Goal: Task Accomplishment & Management: Use online tool/utility

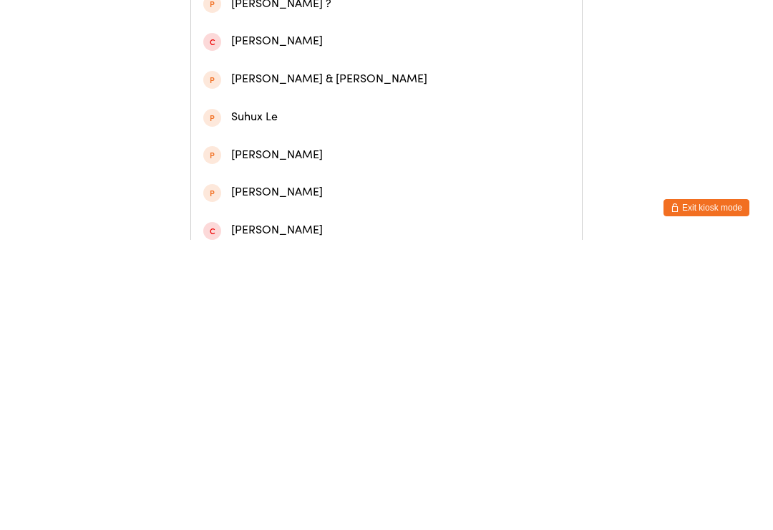
type input "[DEMOGRAPHIC_DATA]"
click at [379, 85] on div "[PERSON_NAME]" at bounding box center [386, 67] width 391 height 38
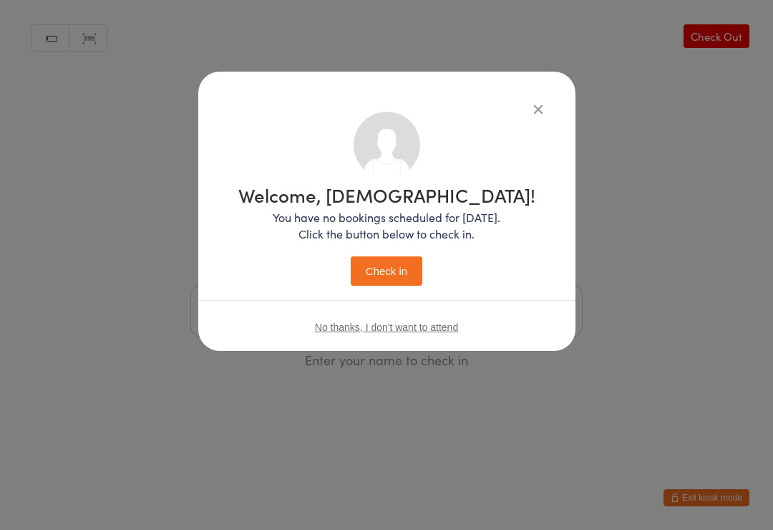
click at [395, 278] on button "Check in" at bounding box center [387, 270] width 72 height 29
click at [391, 274] on button "Check in" at bounding box center [387, 270] width 72 height 29
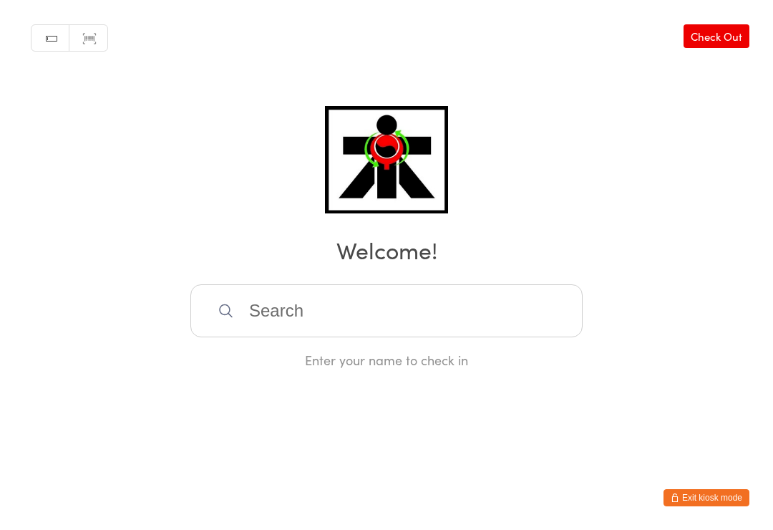
click at [291, 306] on input "search" at bounding box center [386, 310] width 392 height 53
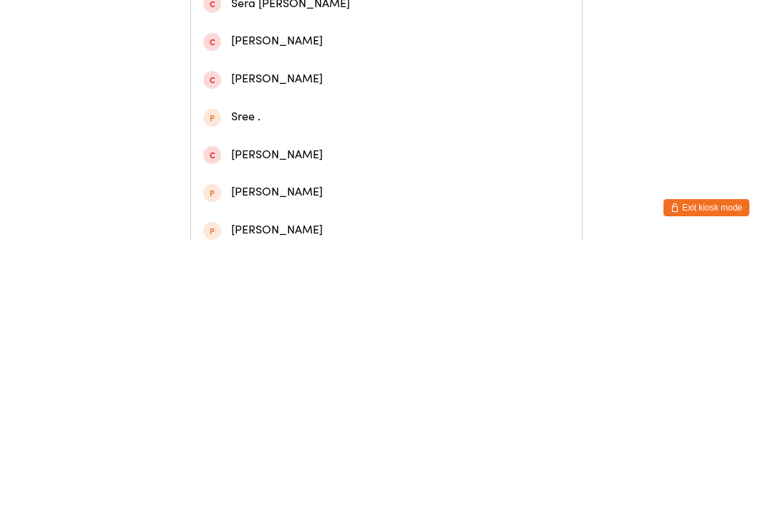
type input "Sereen"
click at [339, 72] on div "[PERSON_NAME] [PERSON_NAME]" at bounding box center [386, 66] width 366 height 19
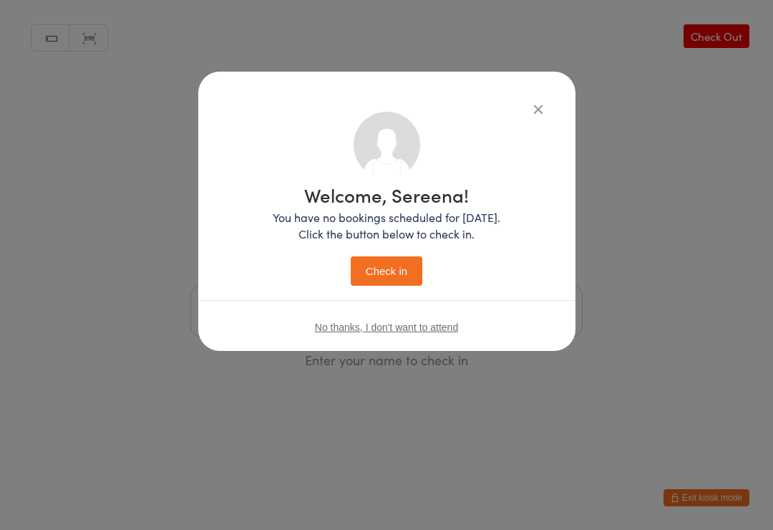
click at [403, 268] on button "Check in" at bounding box center [387, 270] width 72 height 29
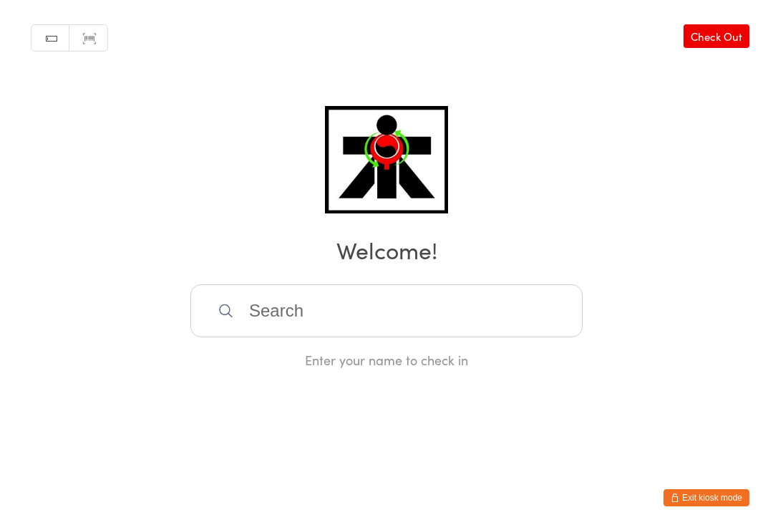
click at [234, 326] on input "search" at bounding box center [386, 310] width 392 height 53
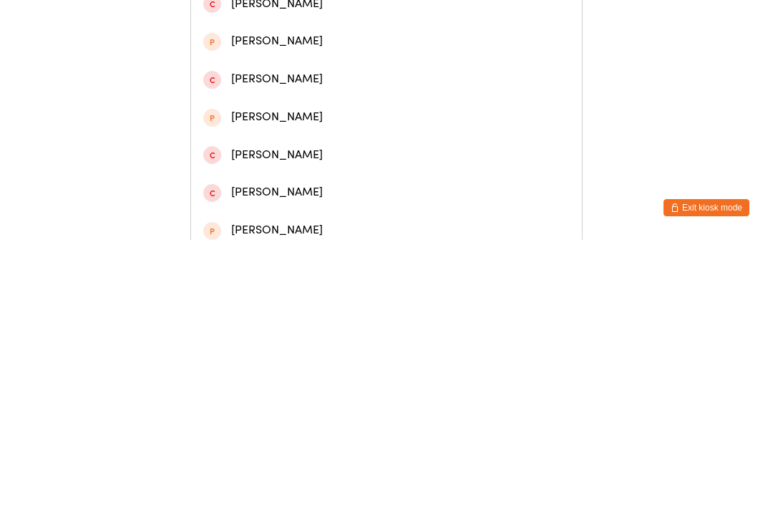
type input "[PERSON_NAME]"
click at [317, 113] on div "[PERSON_NAME]" at bounding box center [386, 104] width 366 height 19
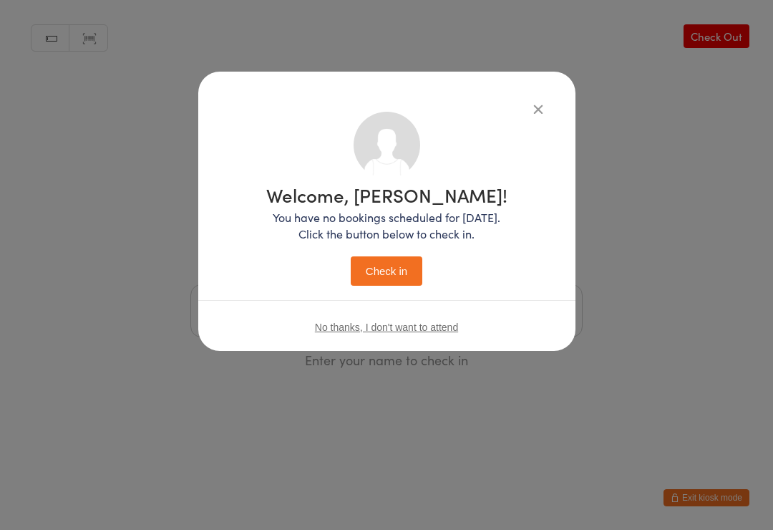
click at [530, 107] on button "button" at bounding box center [538, 108] width 17 height 17
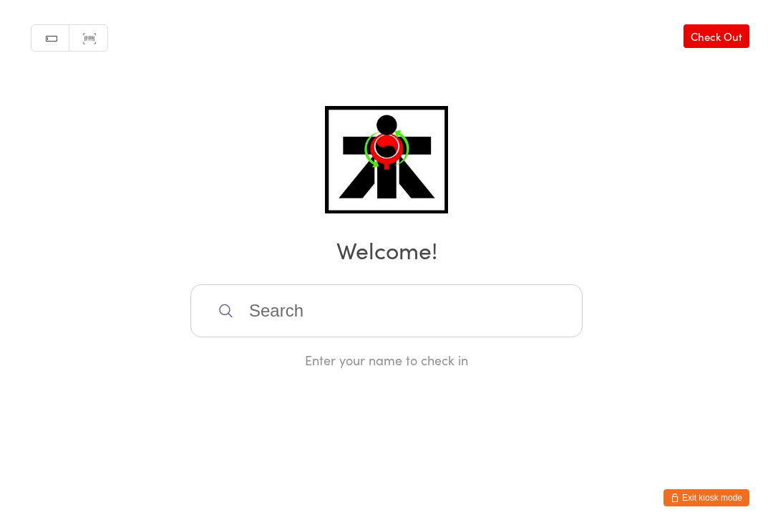
click at [273, 318] on input "search" at bounding box center [386, 310] width 392 height 53
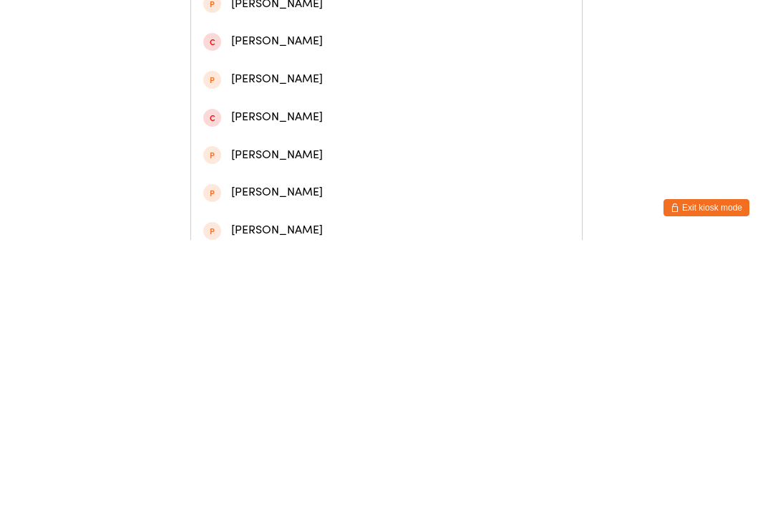
type input "[PERSON_NAME] la"
click at [311, 115] on div "[PERSON_NAME]" at bounding box center [386, 104] width 366 height 19
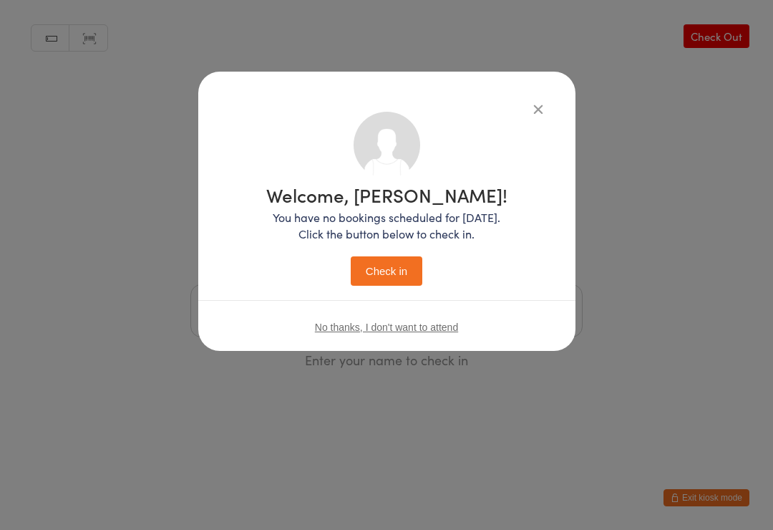
click at [378, 279] on button "Check in" at bounding box center [387, 270] width 72 height 29
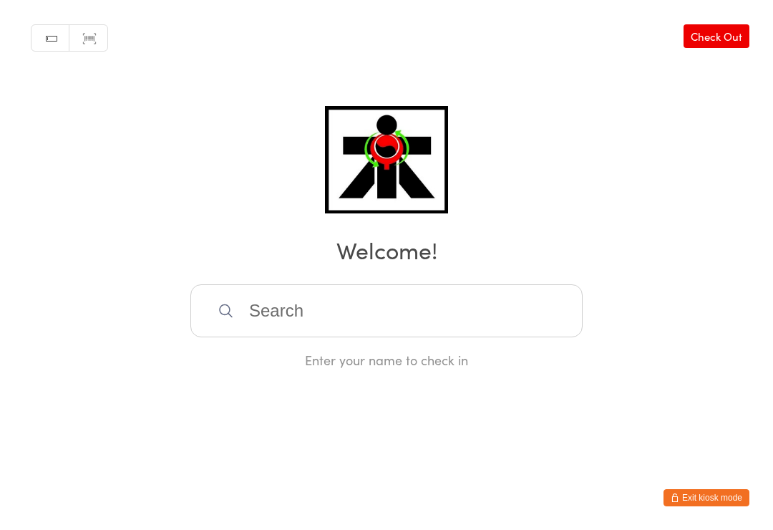
click at [495, 329] on input "search" at bounding box center [386, 310] width 392 height 53
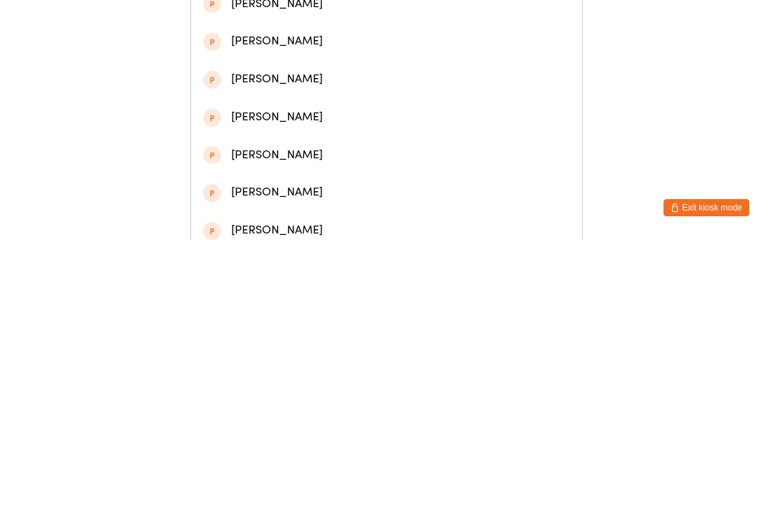
type input "Sofie"
click at [434, 111] on div "[PERSON_NAME]" at bounding box center [386, 104] width 366 height 19
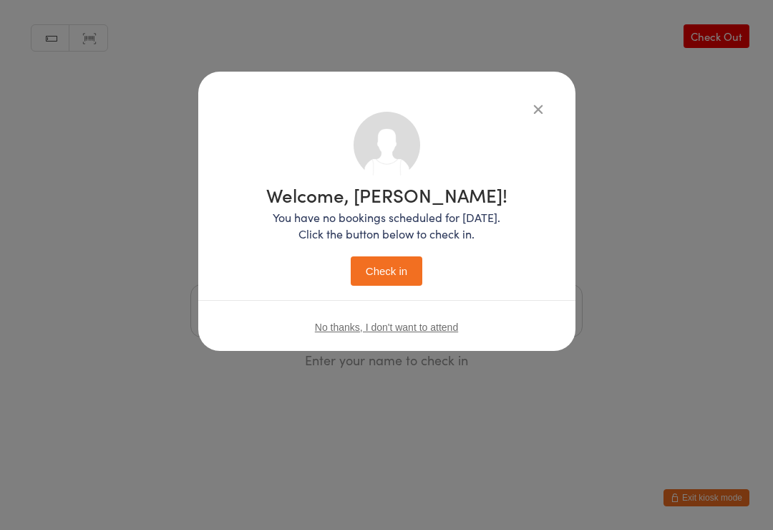
click at [407, 268] on button "Check in" at bounding box center [387, 270] width 72 height 29
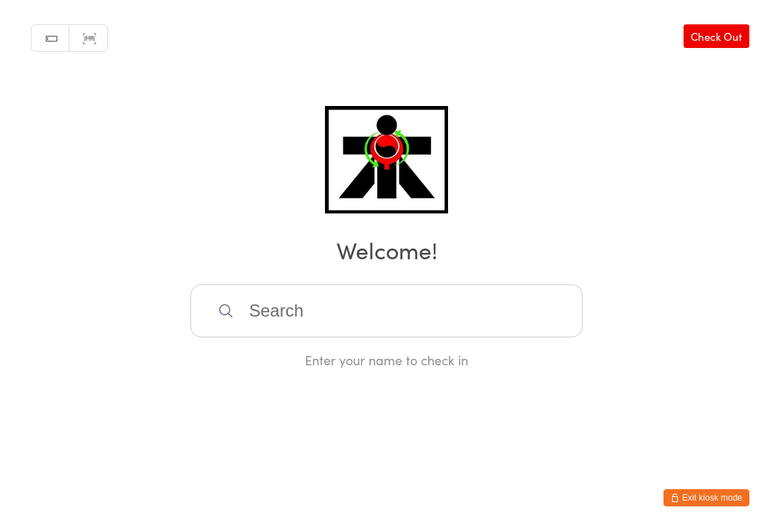
click at [402, 325] on input "search" at bounding box center [386, 310] width 392 height 53
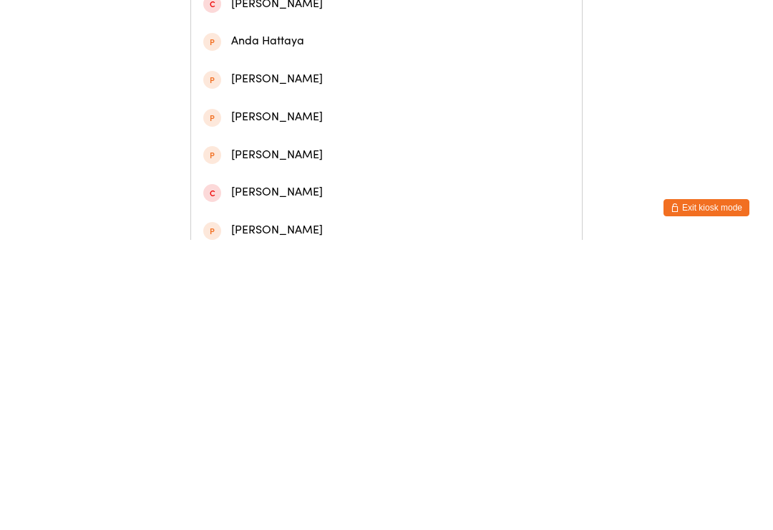
type input "[PERSON_NAME]"
click at [286, 73] on div "[PERSON_NAME]" at bounding box center [386, 66] width 366 height 19
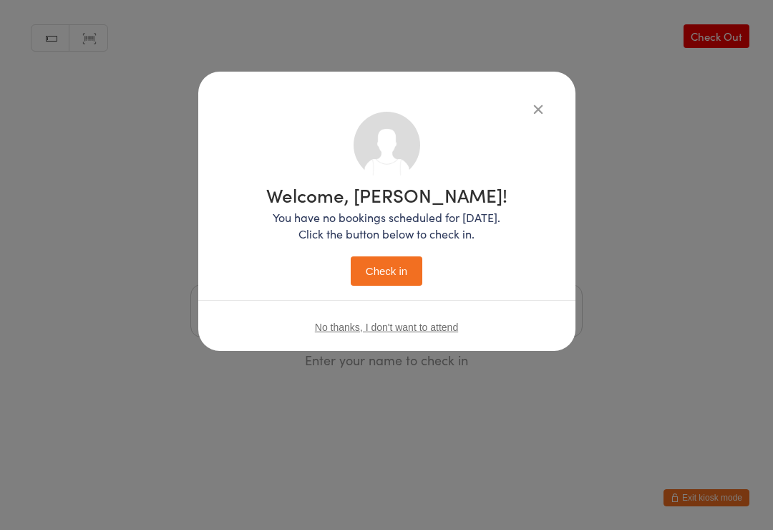
click at [388, 279] on button "Check in" at bounding box center [387, 270] width 72 height 29
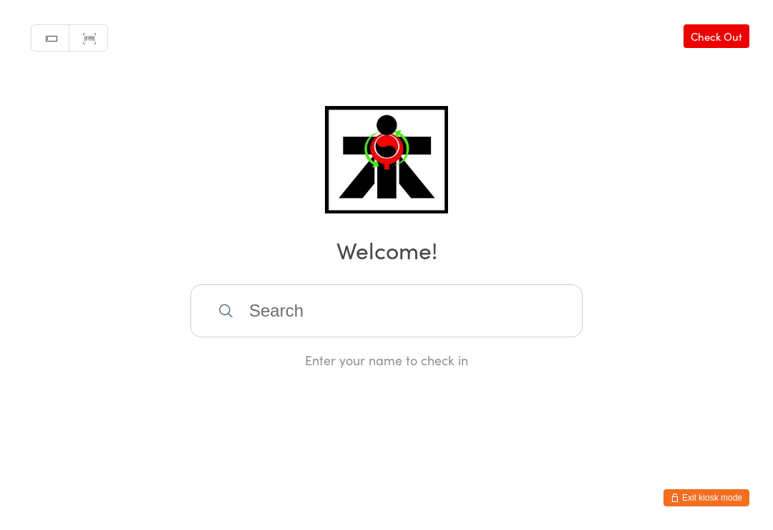
click at [403, 329] on input "search" at bounding box center [386, 310] width 392 height 53
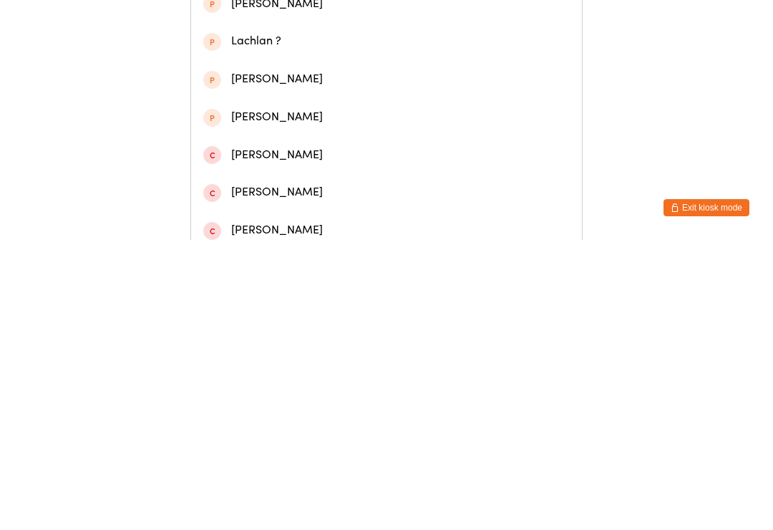
type input "Lansd"
click at [303, 185] on div "[PERSON_NAME]" at bounding box center [386, 179] width 366 height 19
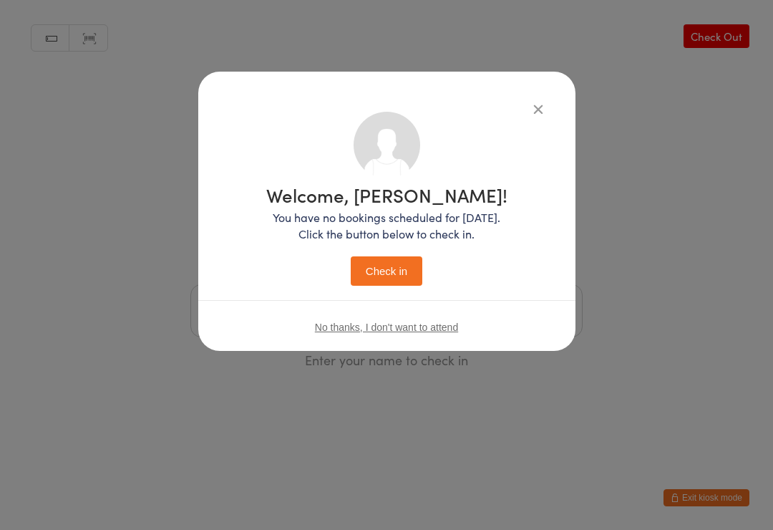
click at [400, 273] on button "Check in" at bounding box center [387, 270] width 72 height 29
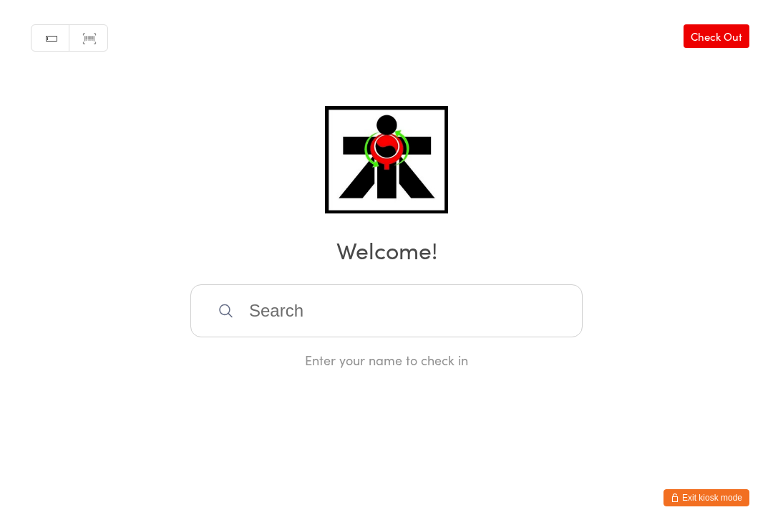
click at [473, 337] on input "search" at bounding box center [386, 310] width 392 height 53
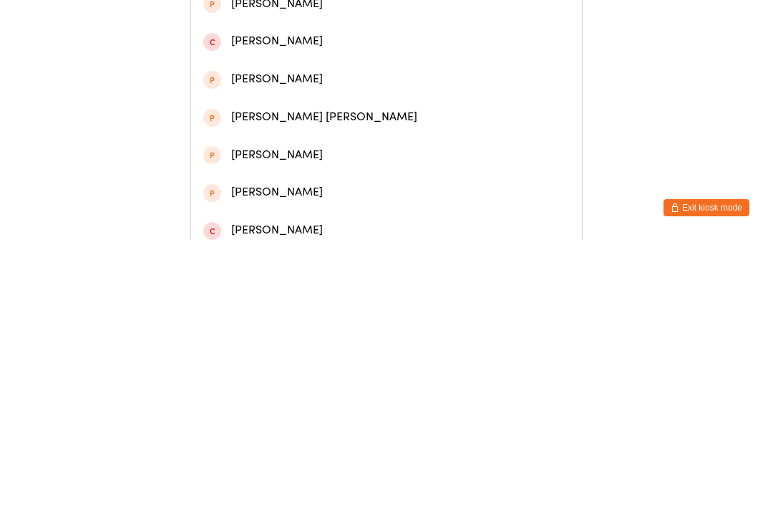
type input "Bella"
click at [455, 67] on div "[PERSON_NAME]" at bounding box center [386, 66] width 366 height 19
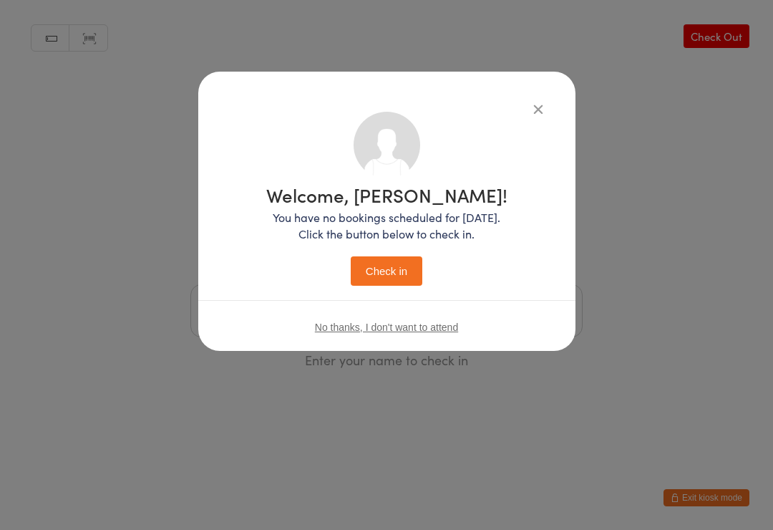
click at [398, 275] on button "Check in" at bounding box center [387, 270] width 72 height 29
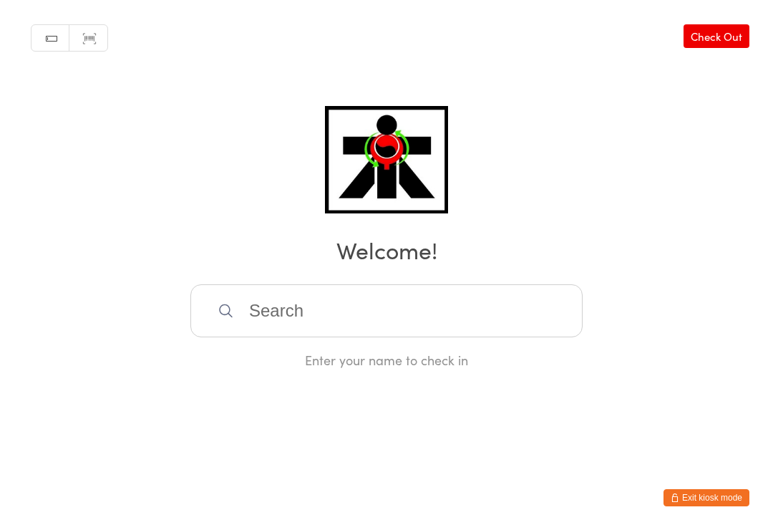
click at [313, 312] on input "search" at bounding box center [386, 310] width 392 height 53
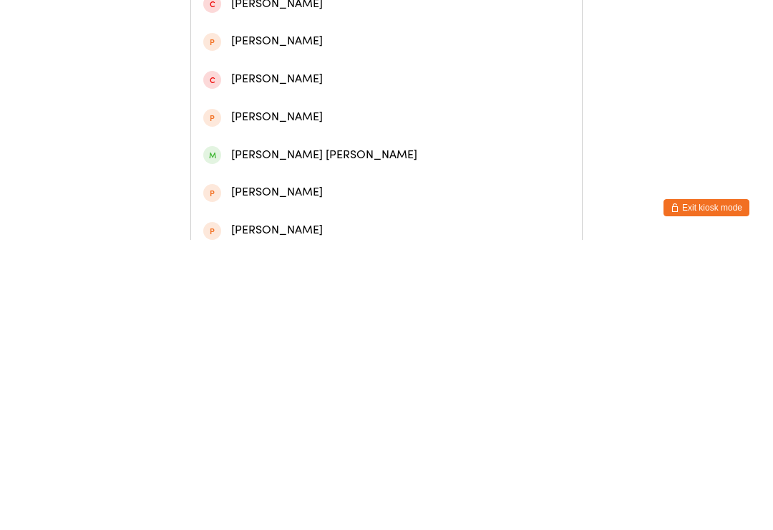
type input "Cane hu"
click at [255, 67] on div "Cane Hunter" at bounding box center [386, 66] width 366 height 19
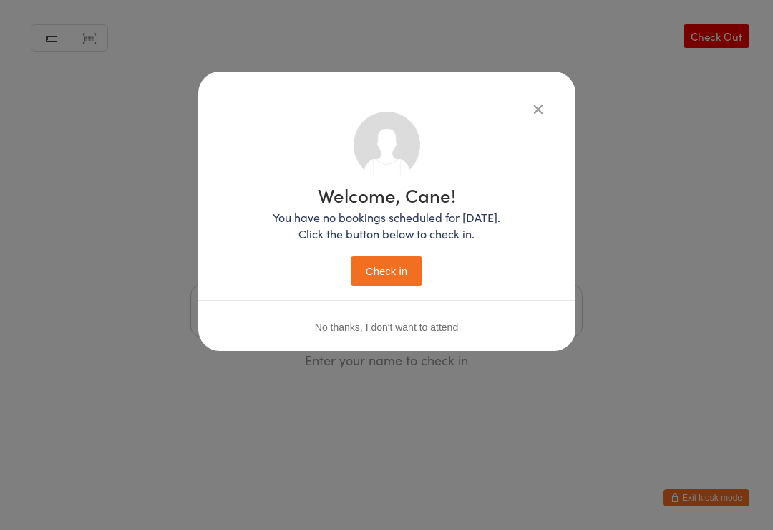
click at [382, 274] on button "Check in" at bounding box center [387, 270] width 72 height 29
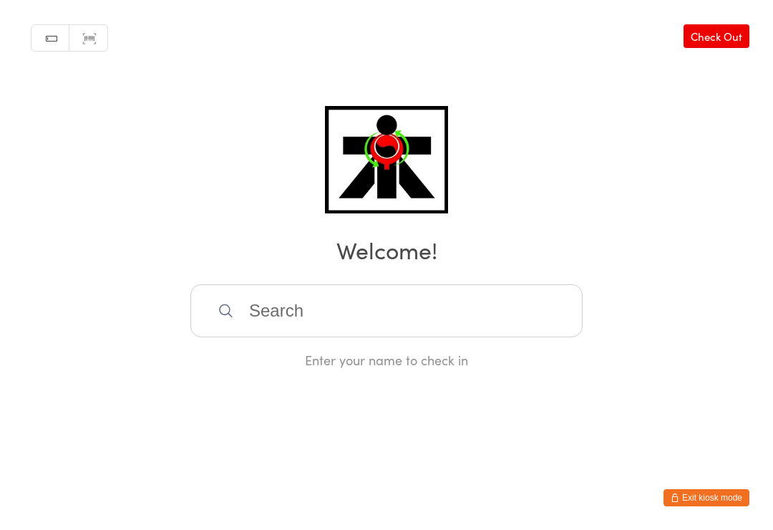
click at [269, 323] on input "search" at bounding box center [386, 310] width 392 height 53
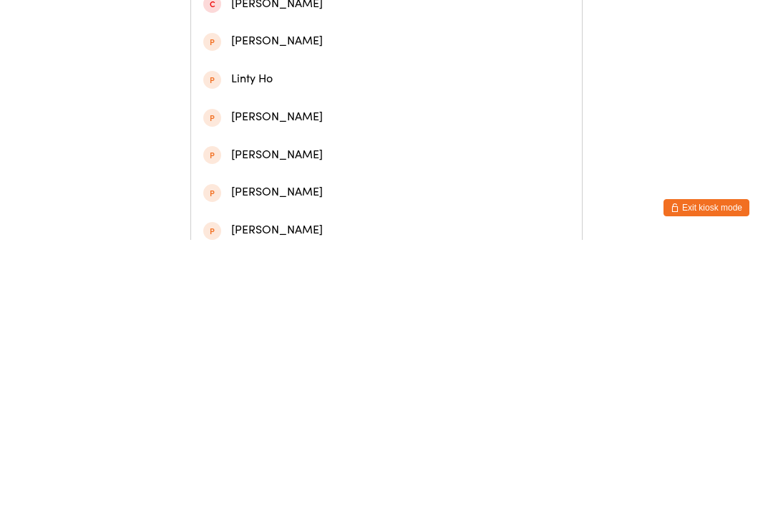
type input "[PERSON_NAME]"
click at [500, 62] on div "[PERSON_NAME]" at bounding box center [386, 67] width 391 height 38
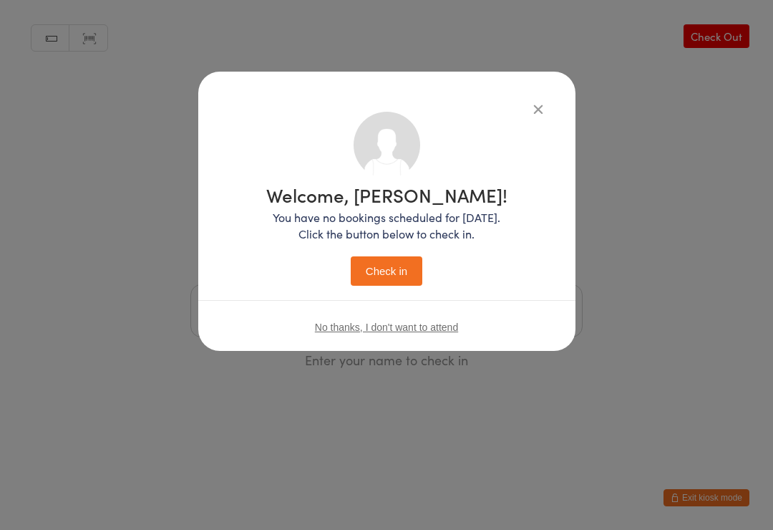
click at [406, 278] on button "Check in" at bounding box center [387, 270] width 72 height 29
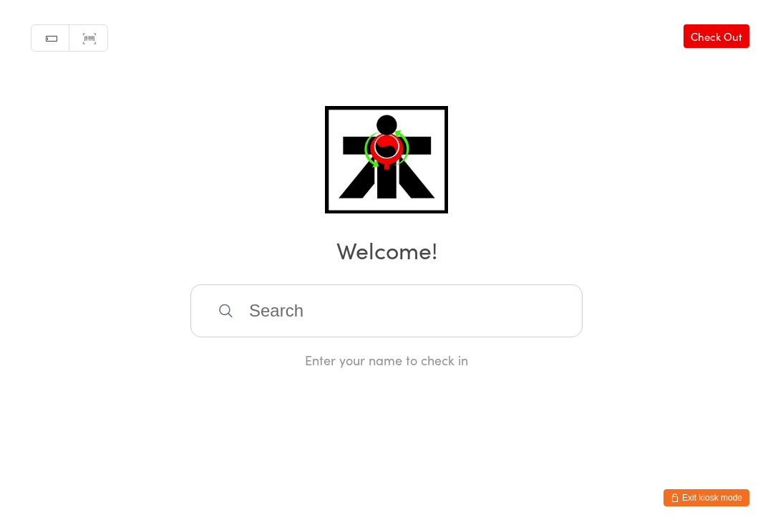
click at [324, 322] on input "search" at bounding box center [386, 310] width 392 height 53
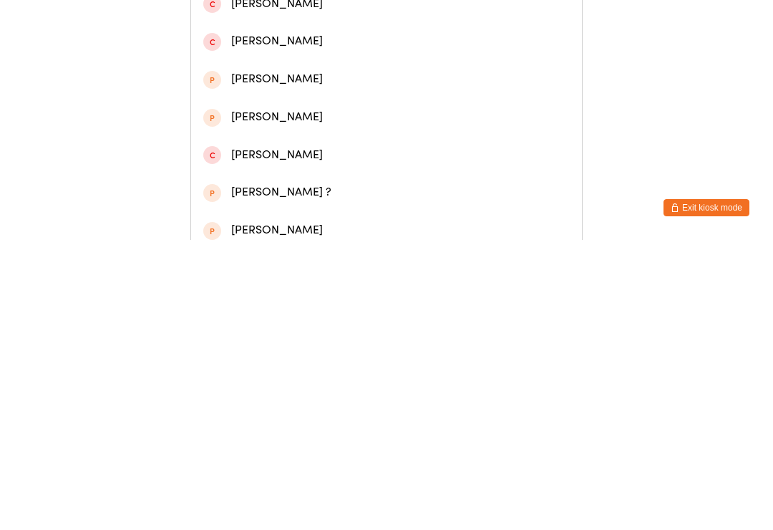
type input "Jalen"
click at [270, 75] on div "[PERSON_NAME] [PERSON_NAME]" at bounding box center [386, 66] width 366 height 19
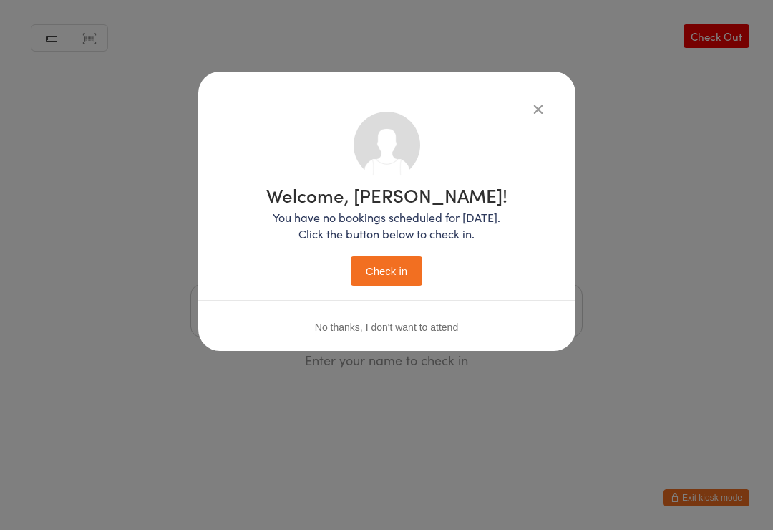
click at [387, 285] on button "Check in" at bounding box center [387, 270] width 72 height 29
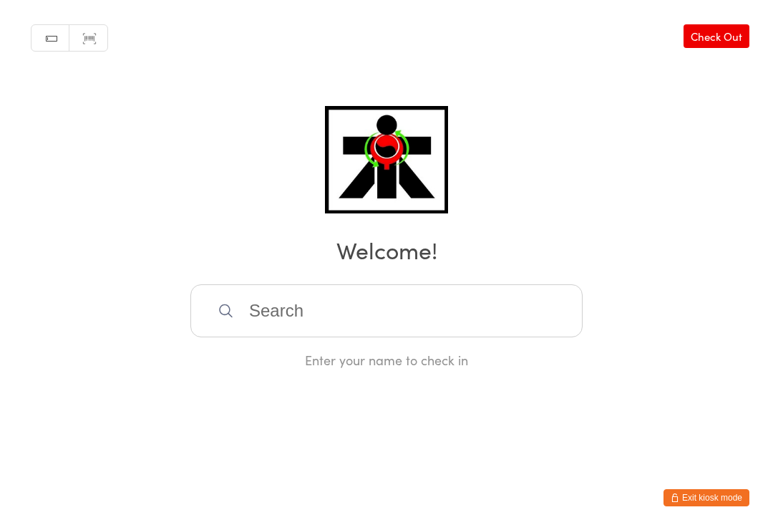
click at [442, 337] on input "search" at bounding box center [386, 310] width 392 height 53
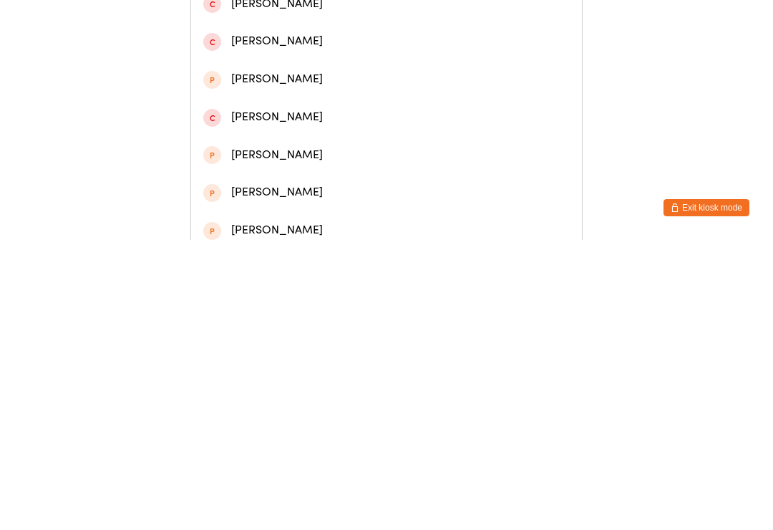
type input "[PERSON_NAME]"
click at [322, 123] on div "[PERSON_NAME]" at bounding box center [386, 105] width 391 height 38
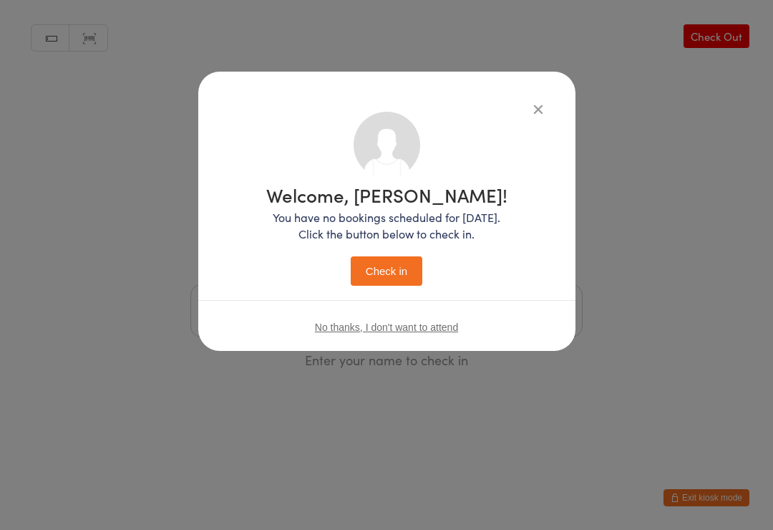
click at [391, 273] on button "Check in" at bounding box center [387, 270] width 72 height 29
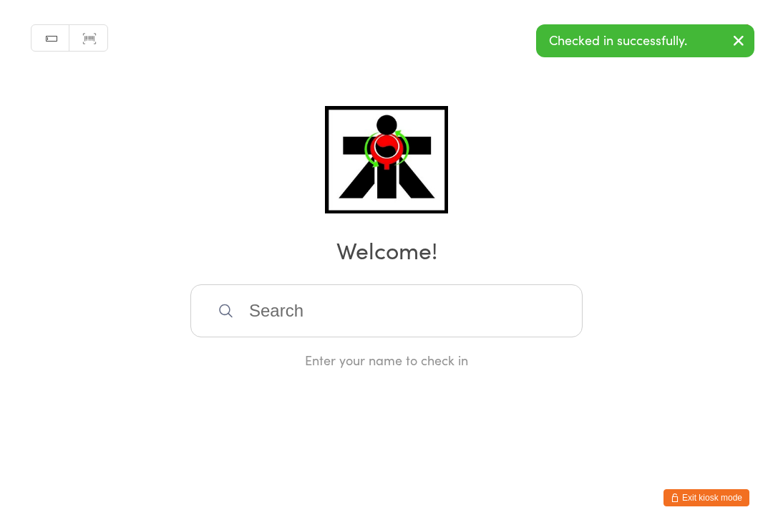
click at [291, 315] on input "search" at bounding box center [386, 310] width 392 height 53
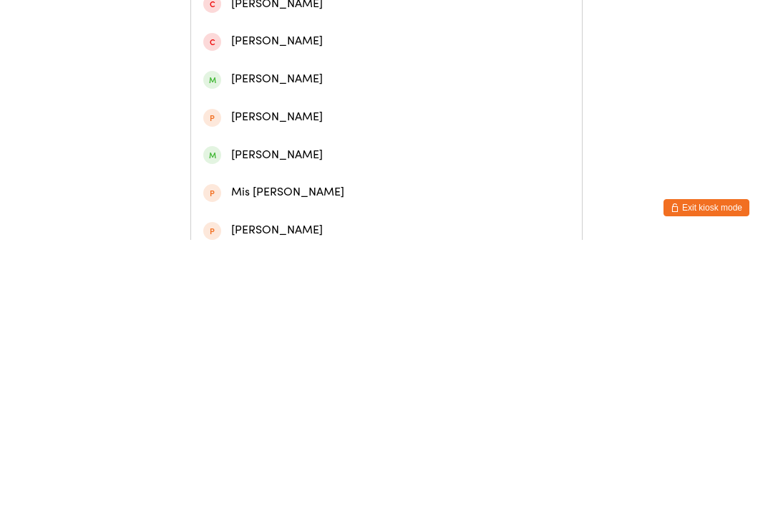
type input "[PERSON_NAME]"
click at [328, 77] on div "[PERSON_NAME]" at bounding box center [386, 66] width 366 height 19
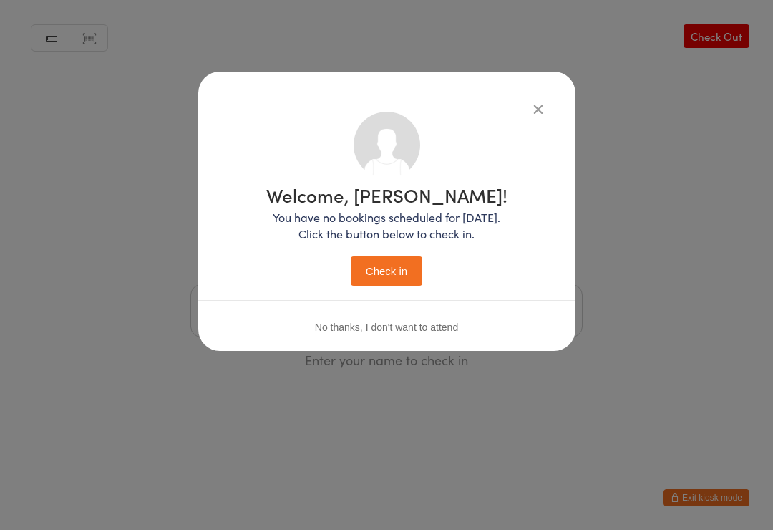
click at [370, 261] on button "Check in" at bounding box center [387, 270] width 72 height 29
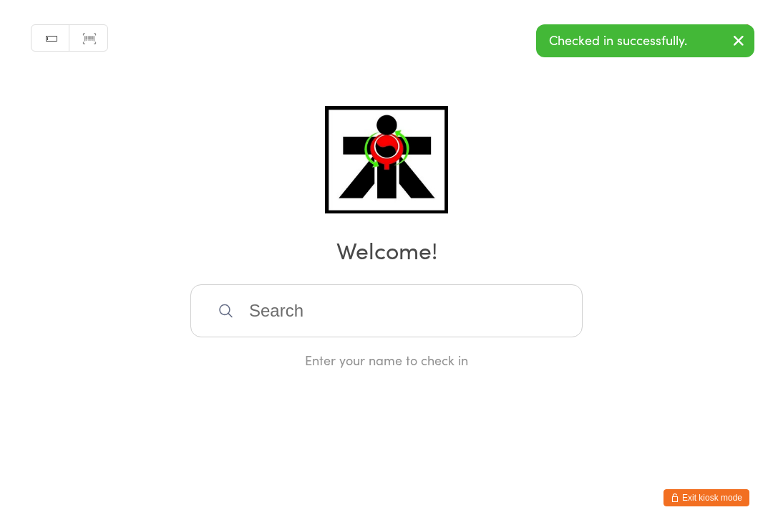
click at [432, 318] on input "search" at bounding box center [386, 310] width 392 height 53
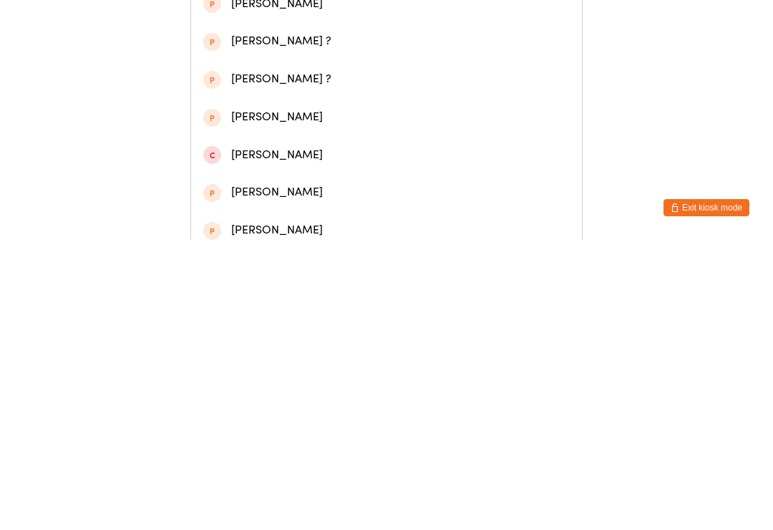
type input "Emmy"
click at [351, 72] on div "[PERSON_NAME]" at bounding box center [386, 66] width 366 height 19
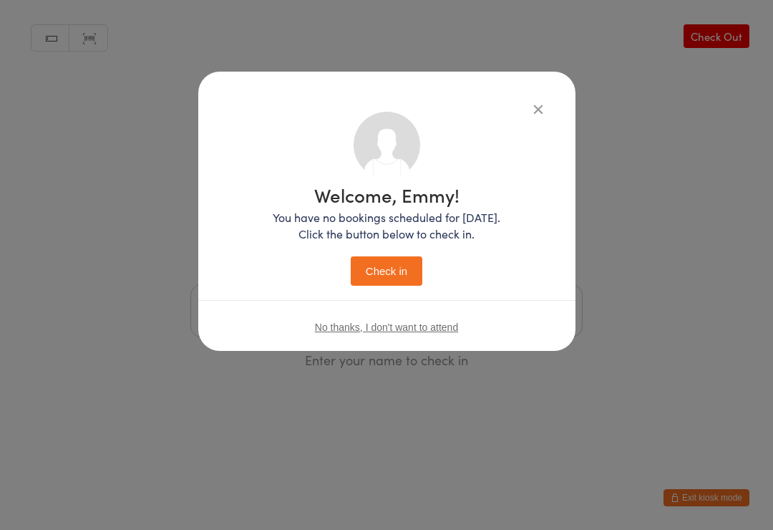
click at [402, 264] on button "Check in" at bounding box center [387, 270] width 72 height 29
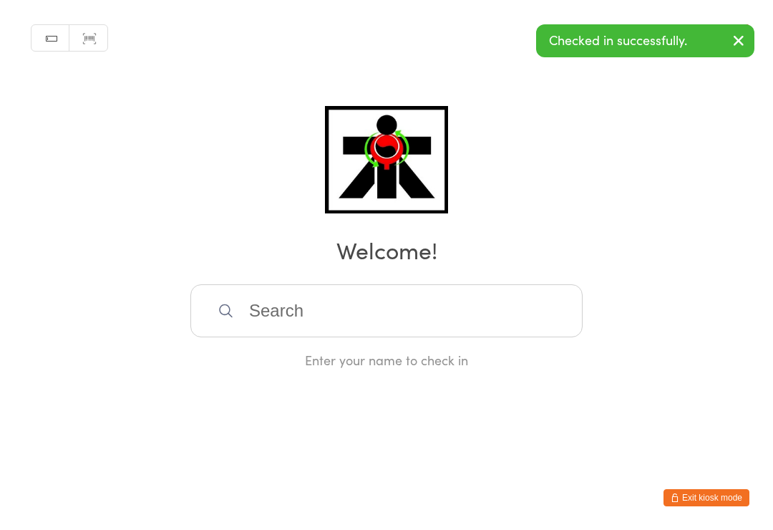
click at [448, 327] on input "search" at bounding box center [386, 310] width 392 height 53
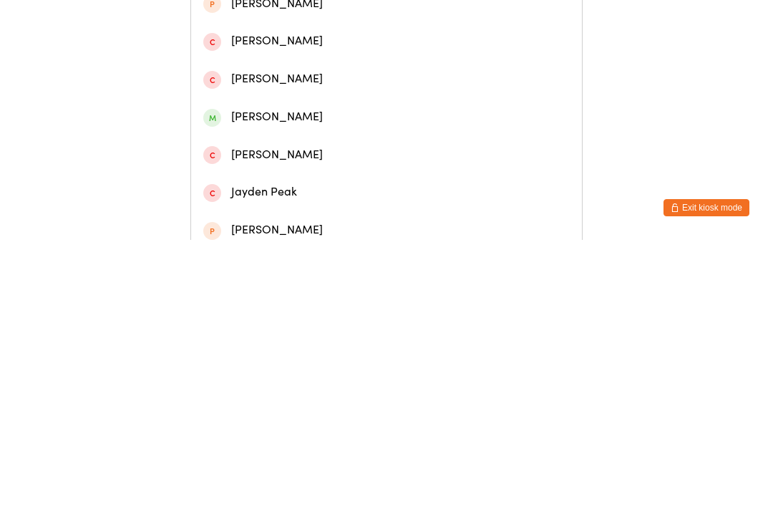
type input "[PERSON_NAME]"
click at [369, 72] on div "[PERSON_NAME]" at bounding box center [386, 66] width 366 height 19
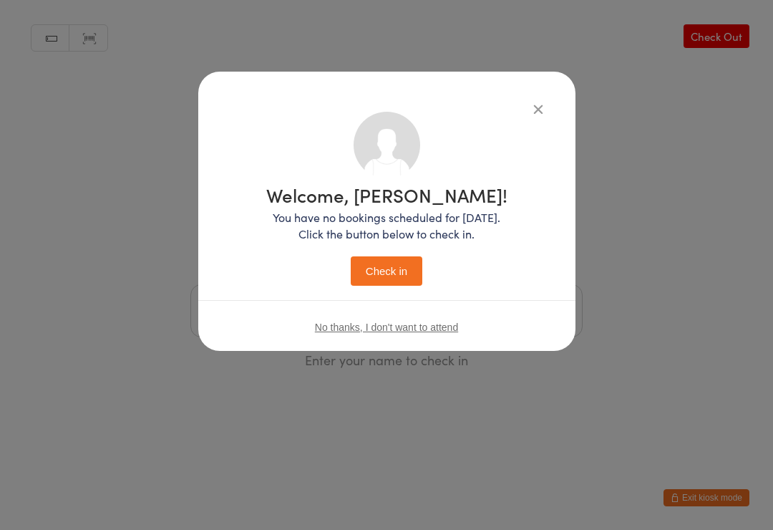
click at [394, 271] on button "Check in" at bounding box center [387, 270] width 72 height 29
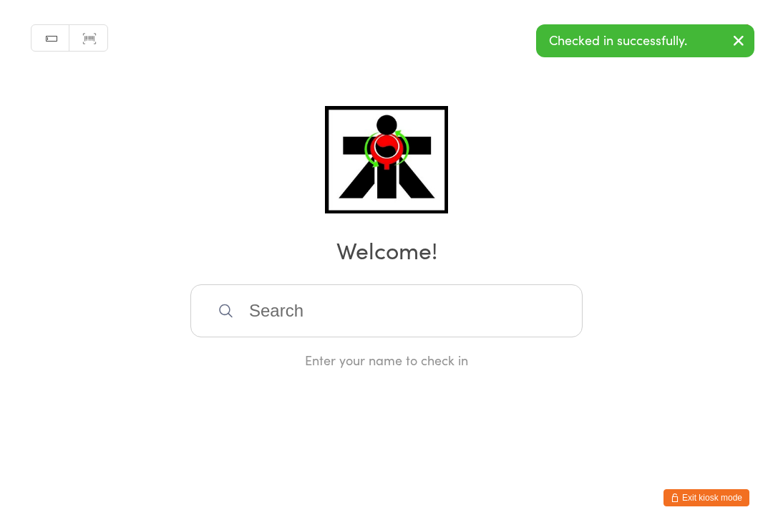
click at [253, 316] on input "search" at bounding box center [386, 310] width 392 height 53
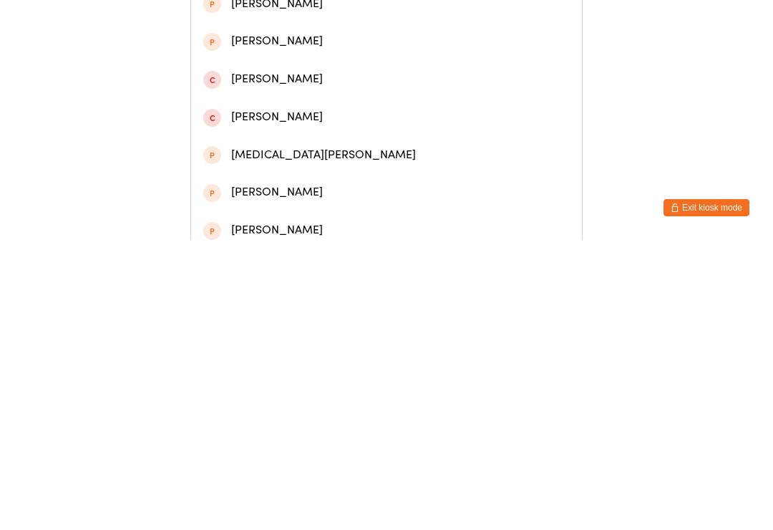
type input "[PERSON_NAME]"
click at [234, 77] on div "[PERSON_NAME]" at bounding box center [386, 66] width 366 height 19
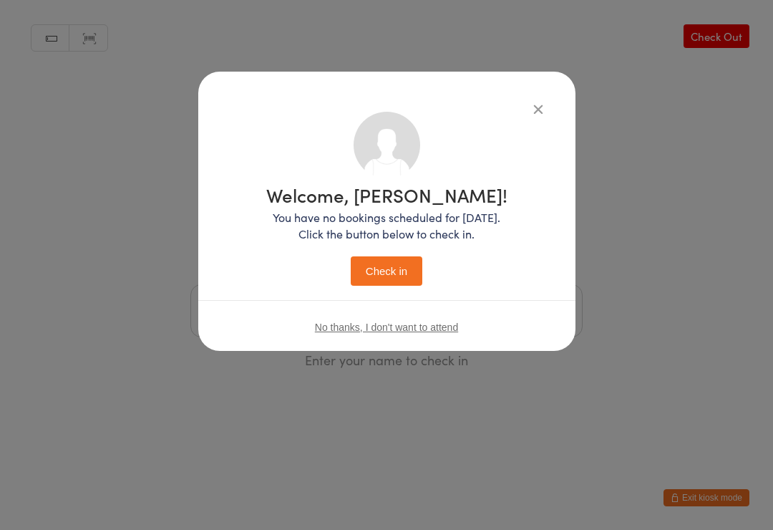
click at [379, 283] on button "Check in" at bounding box center [387, 270] width 72 height 29
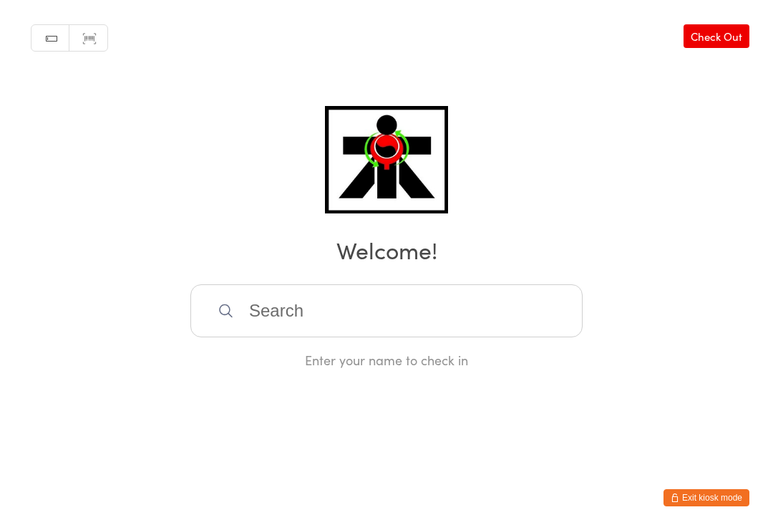
click at [302, 337] on input "search" at bounding box center [386, 310] width 392 height 53
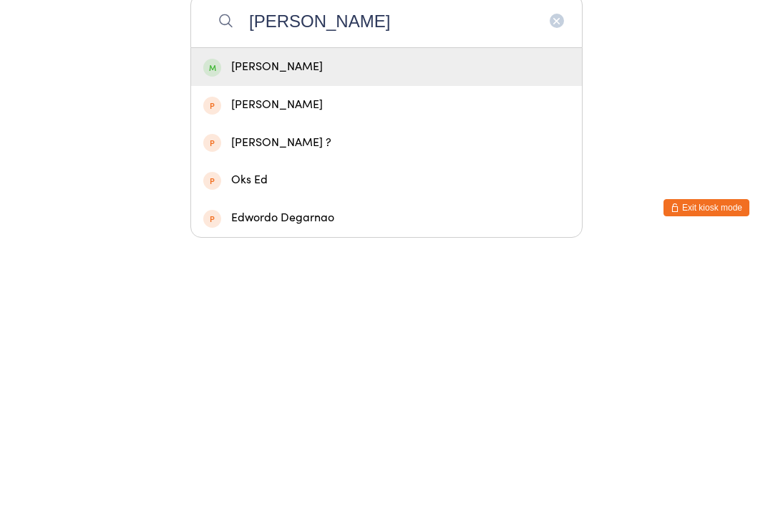
type input "[PERSON_NAME]"
click at [381, 347] on div "[PERSON_NAME]" at bounding box center [386, 356] width 366 height 19
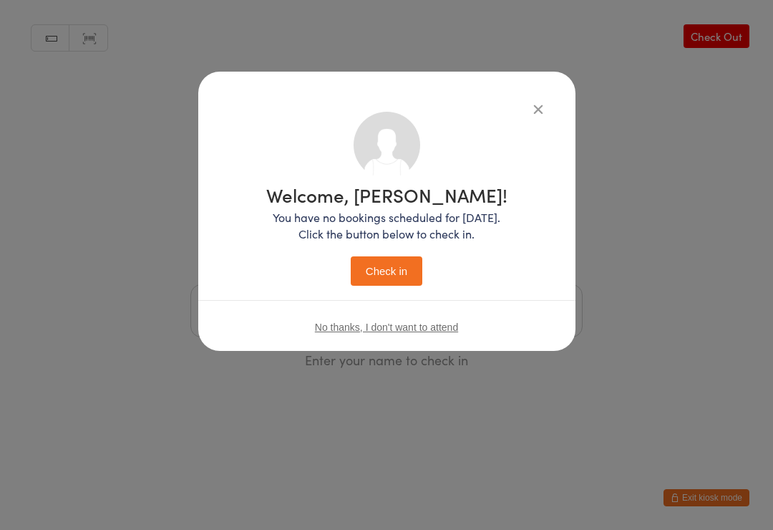
click at [382, 280] on button "Check in" at bounding box center [387, 270] width 72 height 29
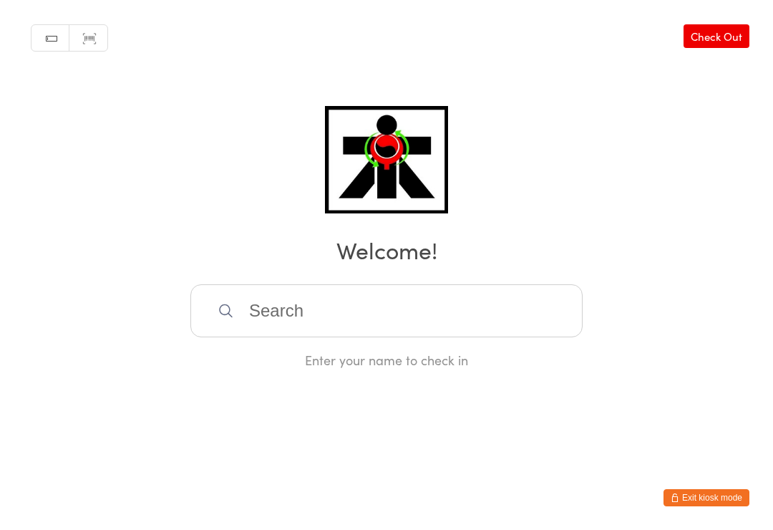
click at [452, 327] on input "search" at bounding box center [386, 310] width 392 height 53
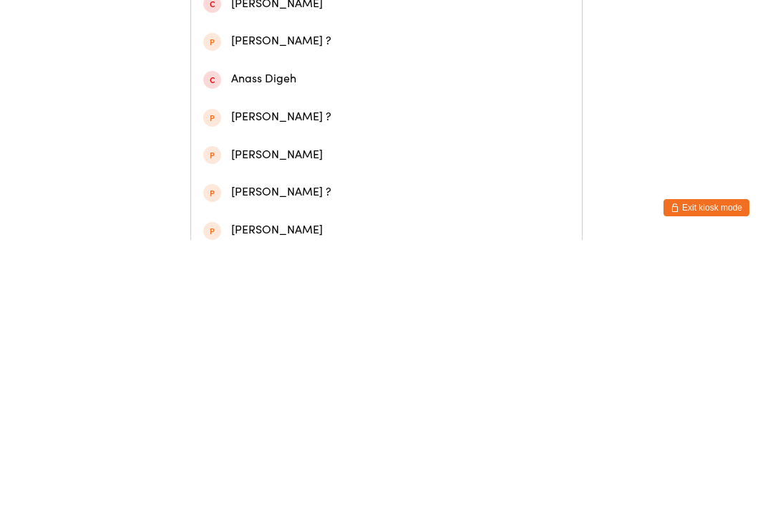
type input "Anai"
click at [273, 190] on div "[PERSON_NAME]" at bounding box center [386, 179] width 366 height 19
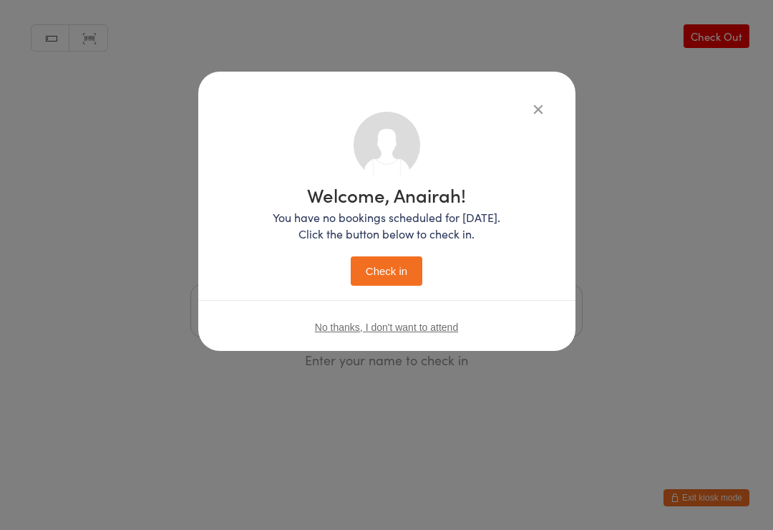
click at [385, 250] on div "Welcome, Anairah! You have no bookings scheduled for [DATE]. Click the button b…" at bounding box center [387, 235] width 228 height 100
click at [417, 279] on button "Check in" at bounding box center [387, 270] width 72 height 29
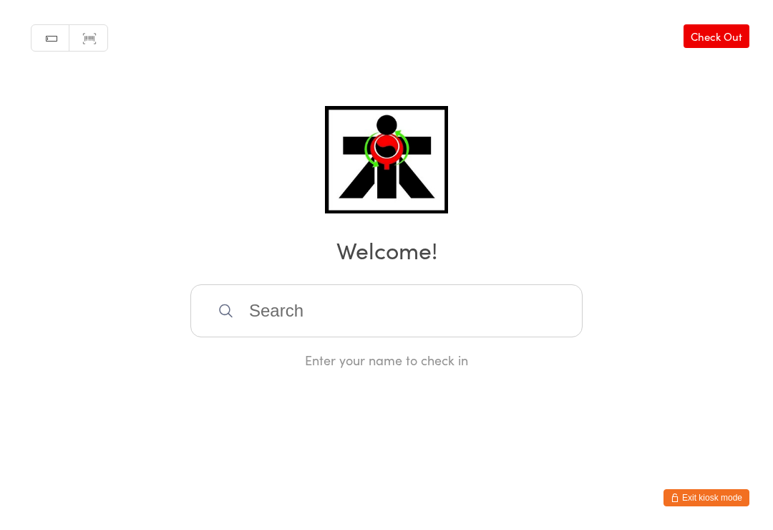
click at [459, 321] on input "search" at bounding box center [386, 310] width 392 height 53
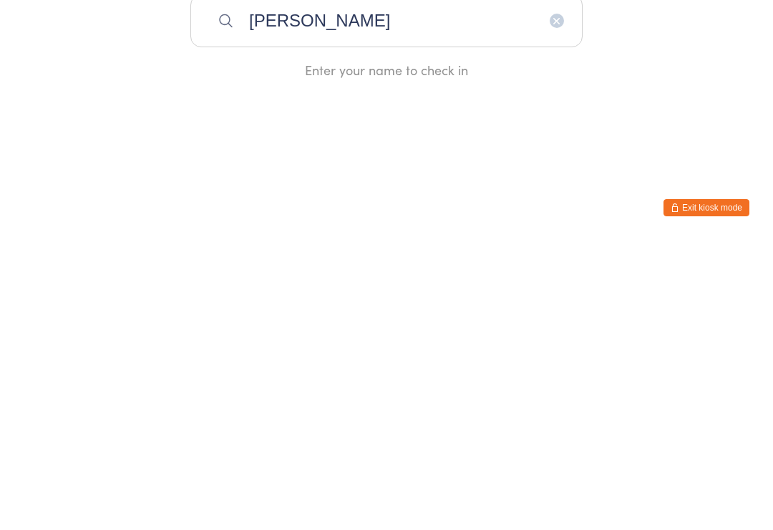
type input "[PERSON_NAME]"
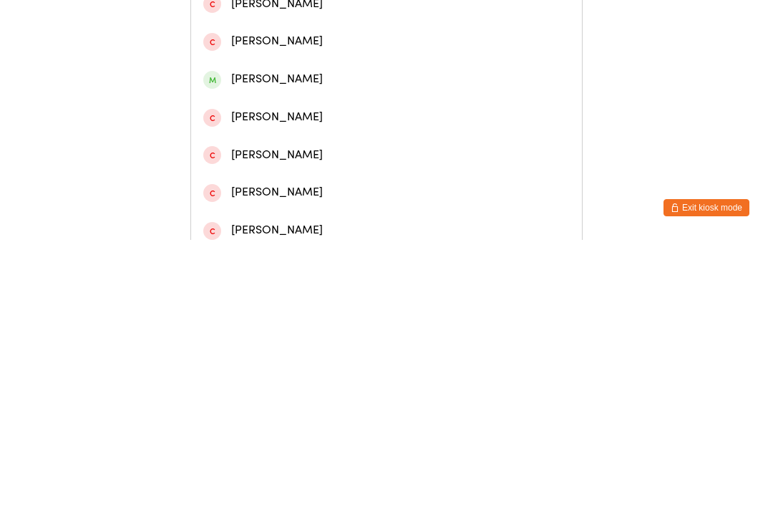
click at [424, 86] on div "[PERSON_NAME]" at bounding box center [386, 67] width 391 height 38
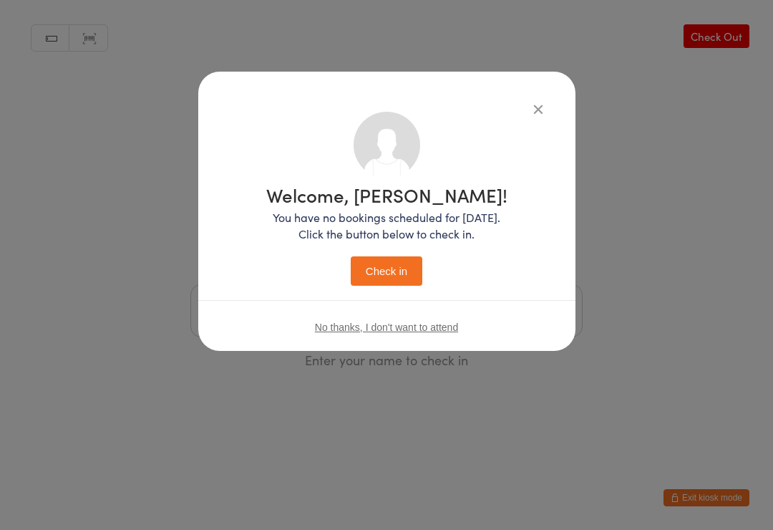
click at [399, 256] on button "Check in" at bounding box center [387, 270] width 72 height 29
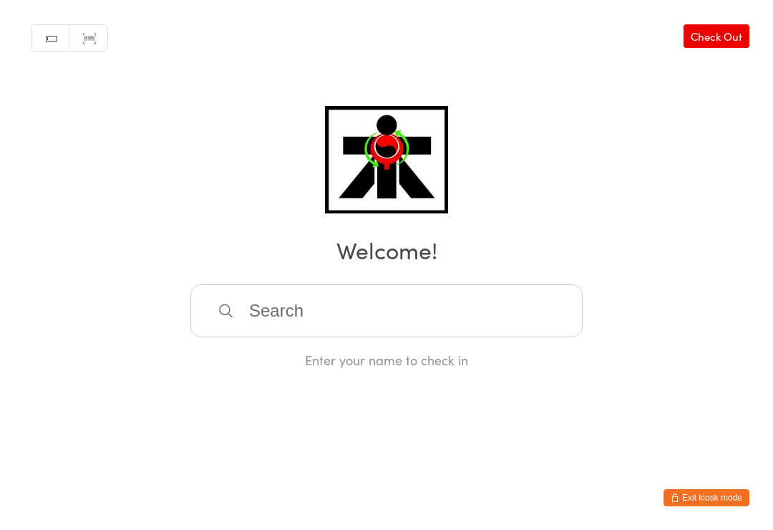
click at [458, 298] on input "search" at bounding box center [386, 310] width 392 height 53
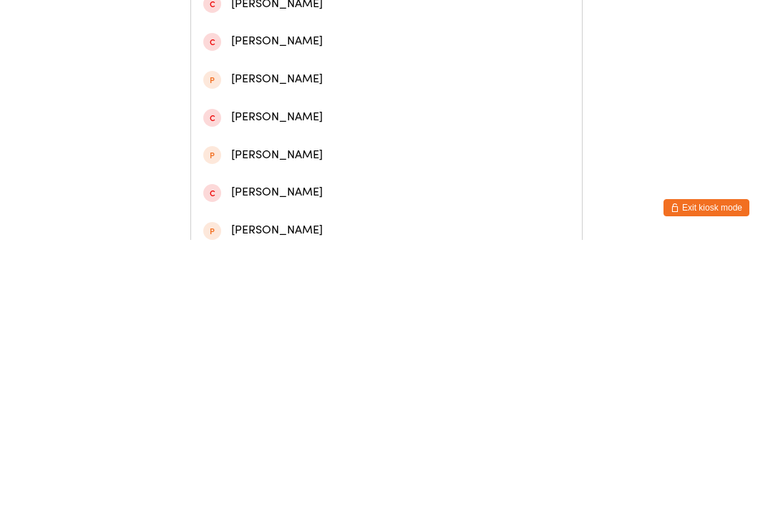
type input "Yina"
click at [386, 74] on div "[PERSON_NAME]" at bounding box center [386, 66] width 366 height 19
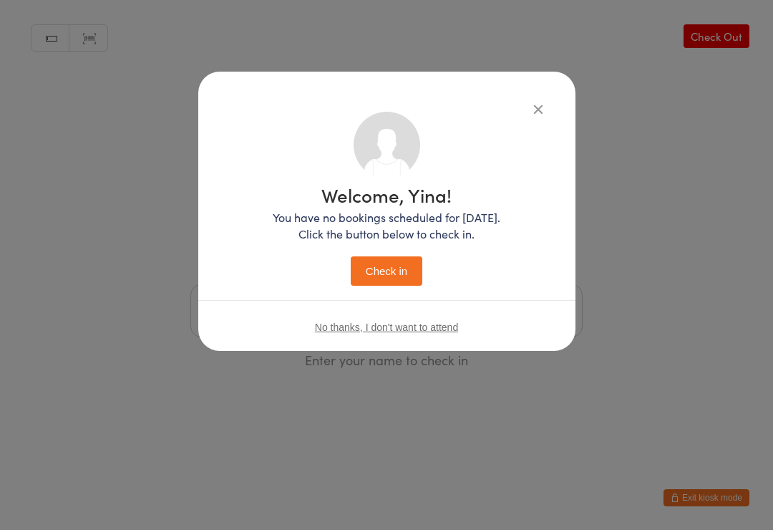
click at [381, 281] on button "Check in" at bounding box center [387, 270] width 72 height 29
click at [382, 278] on button "Check in" at bounding box center [387, 270] width 72 height 29
